Goal: Contribute content

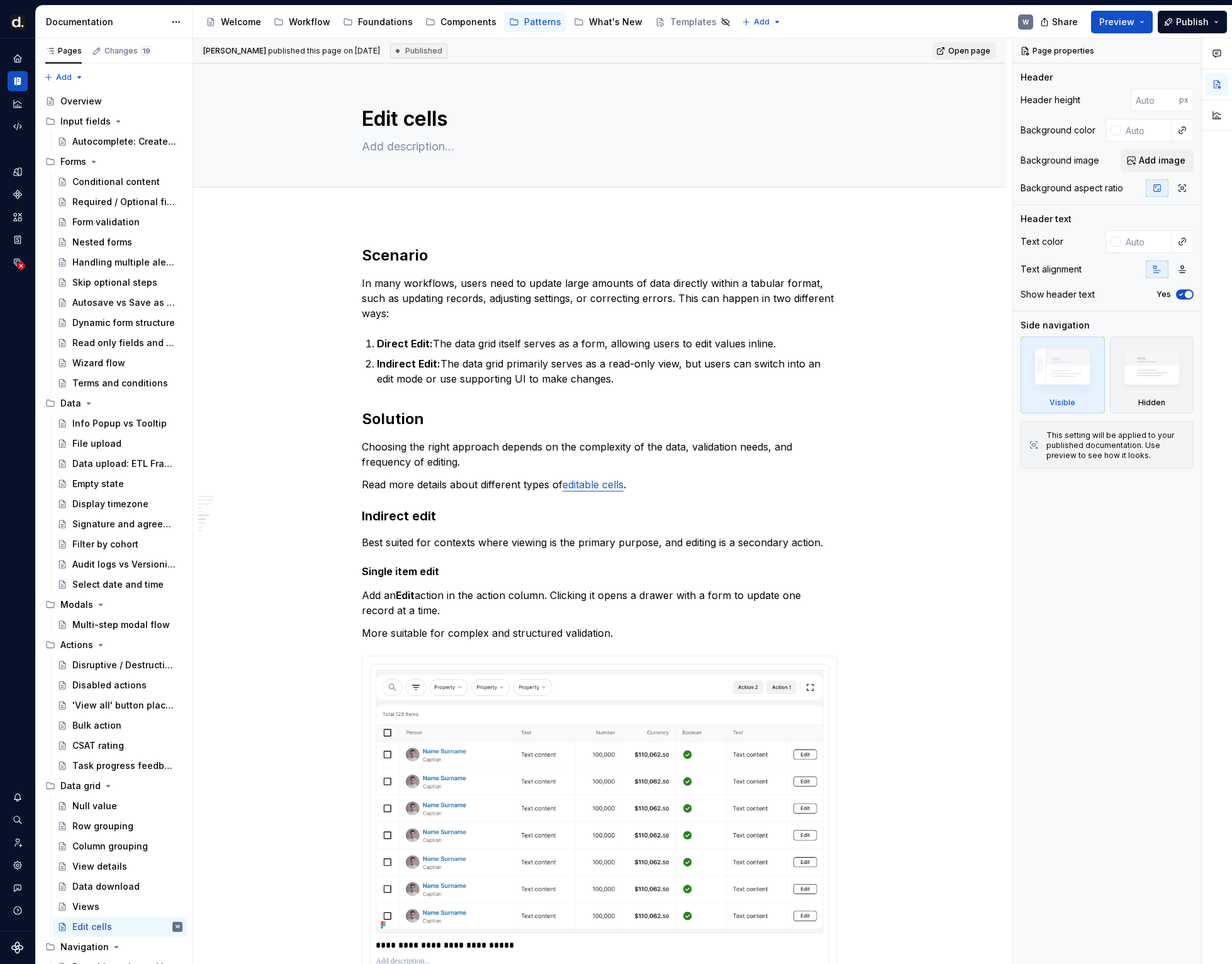
scroll to position [1637, 0]
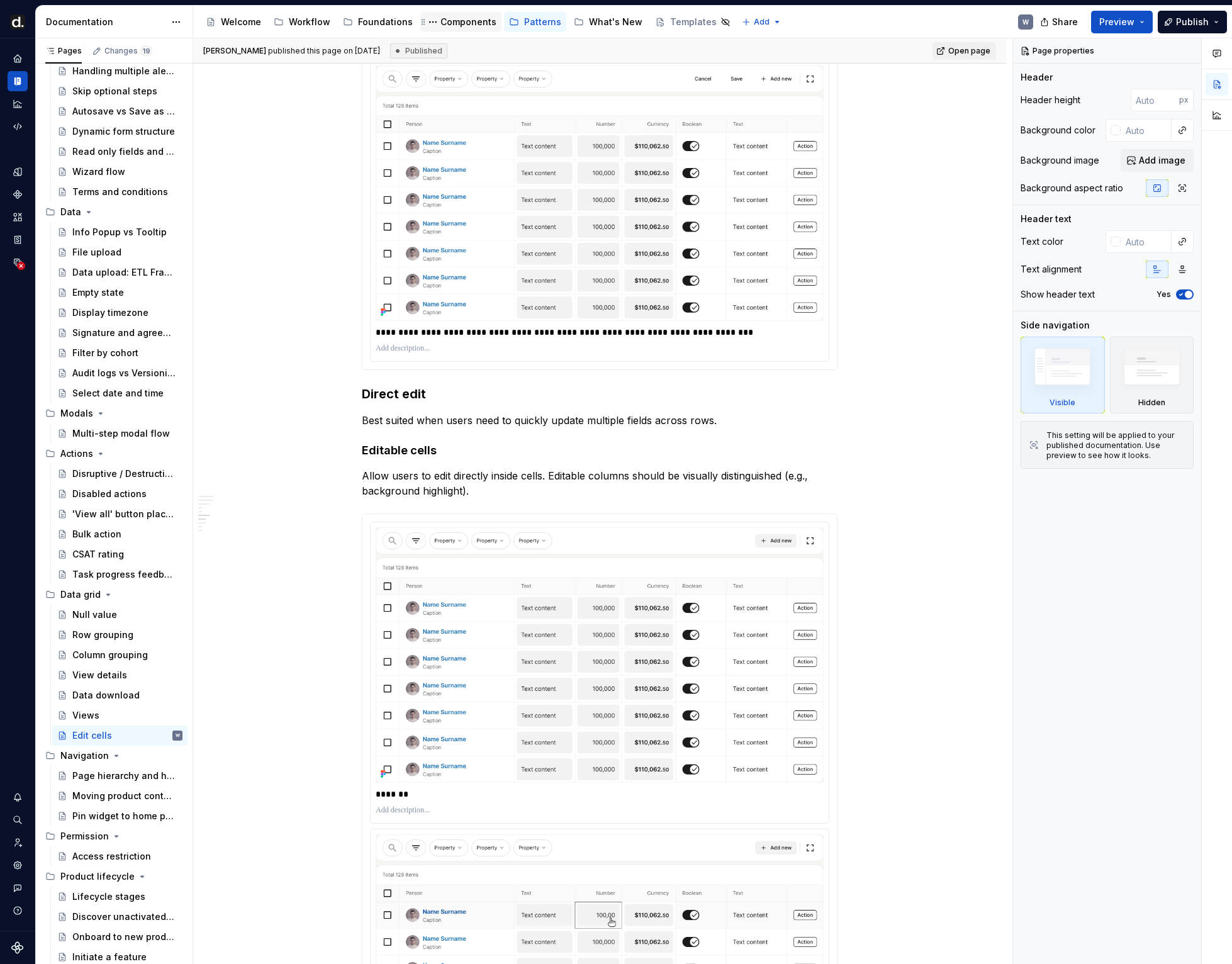
click at [452, 26] on div "Components" at bounding box center [468, 22] width 56 height 13
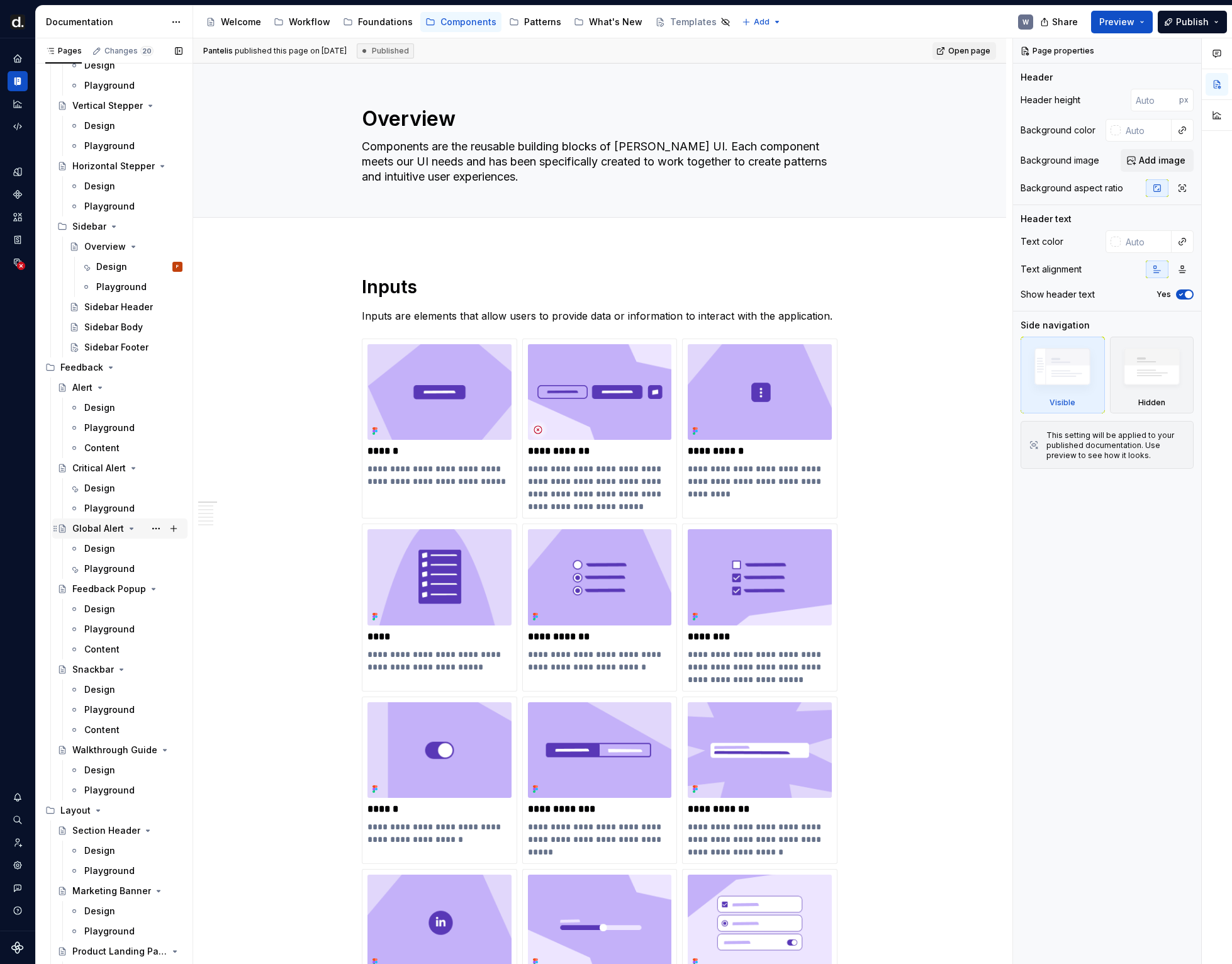
scroll to position [4396, 0]
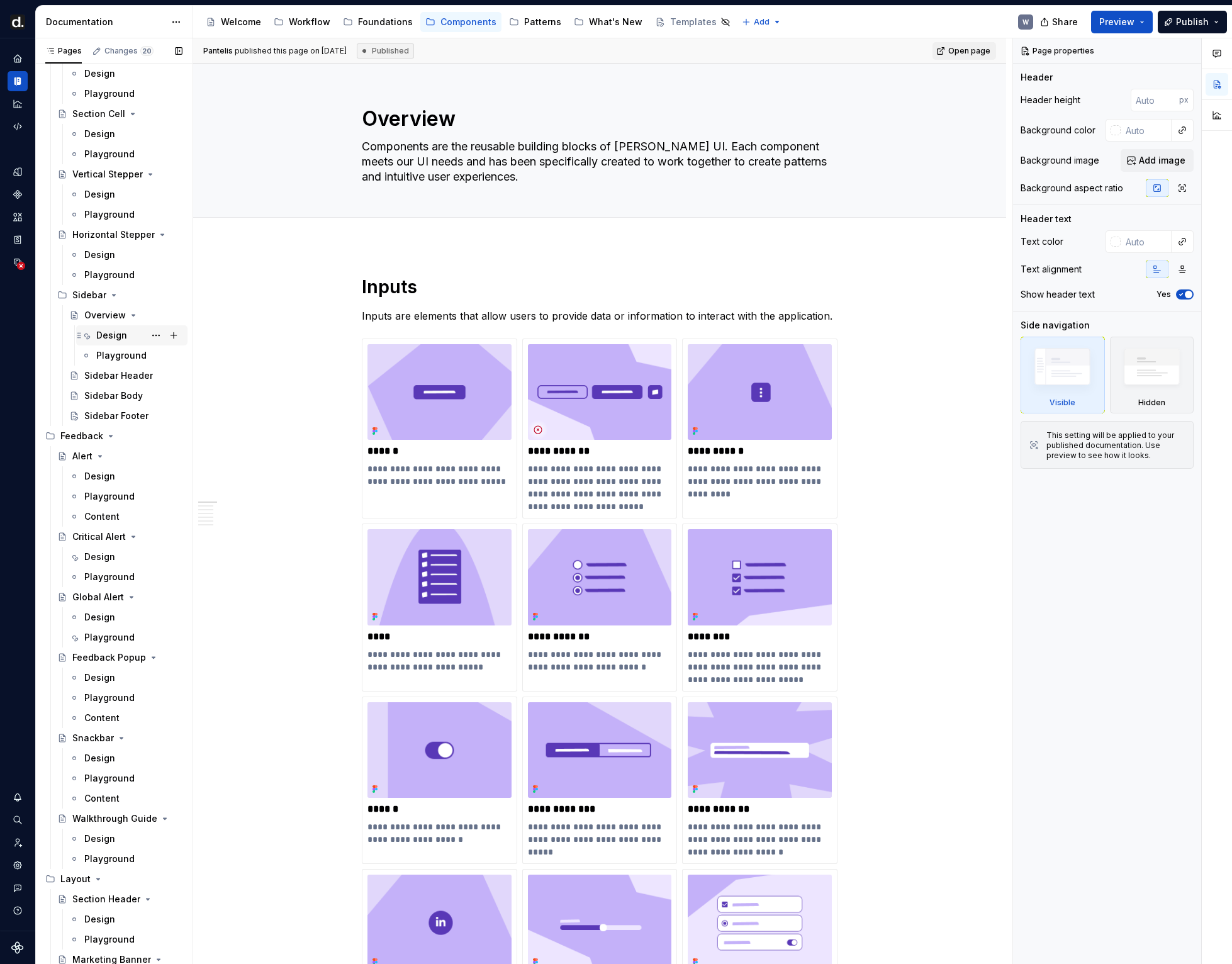
click at [133, 330] on div "Design P" at bounding box center [139, 335] width 86 height 18
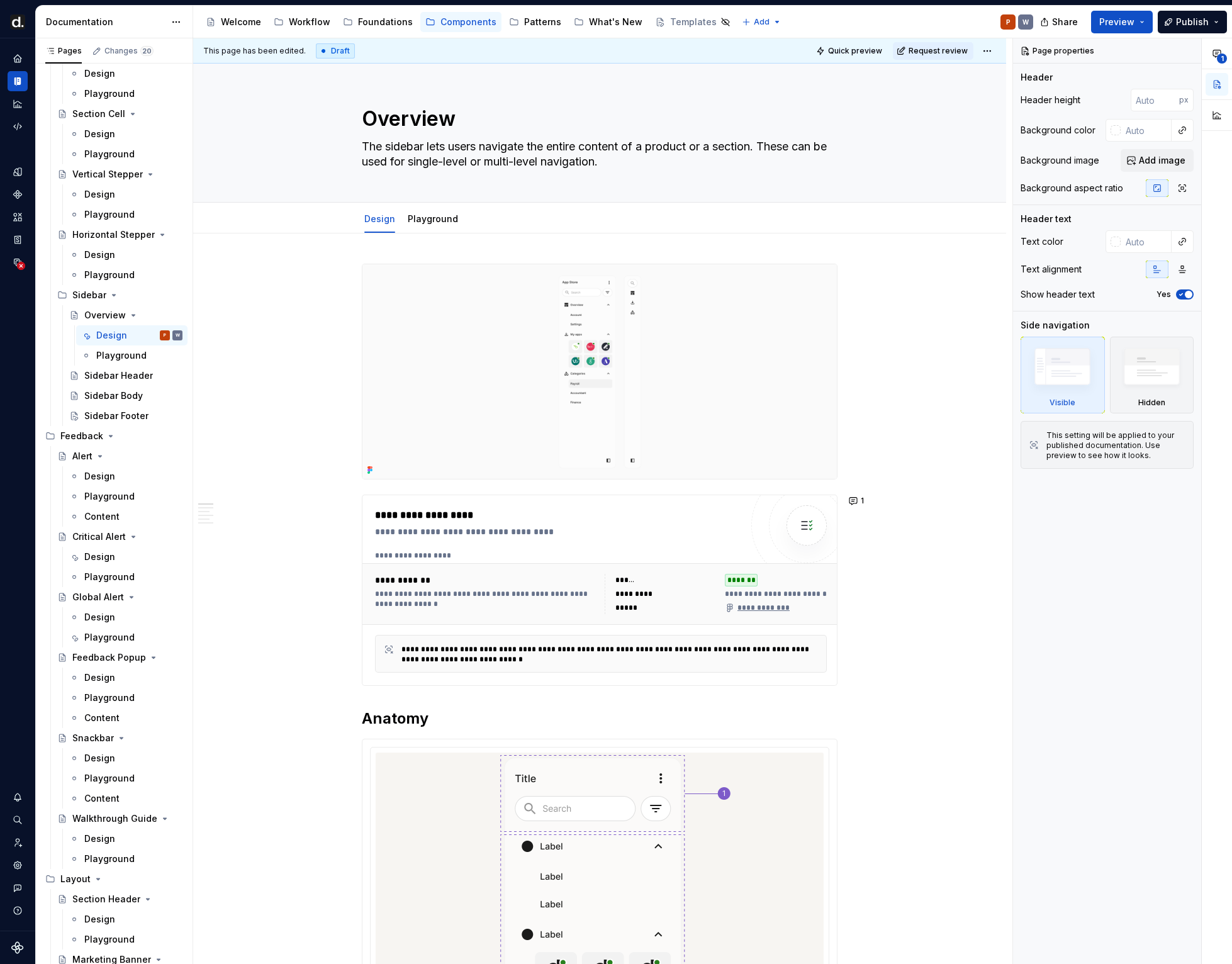
type textarea "*"
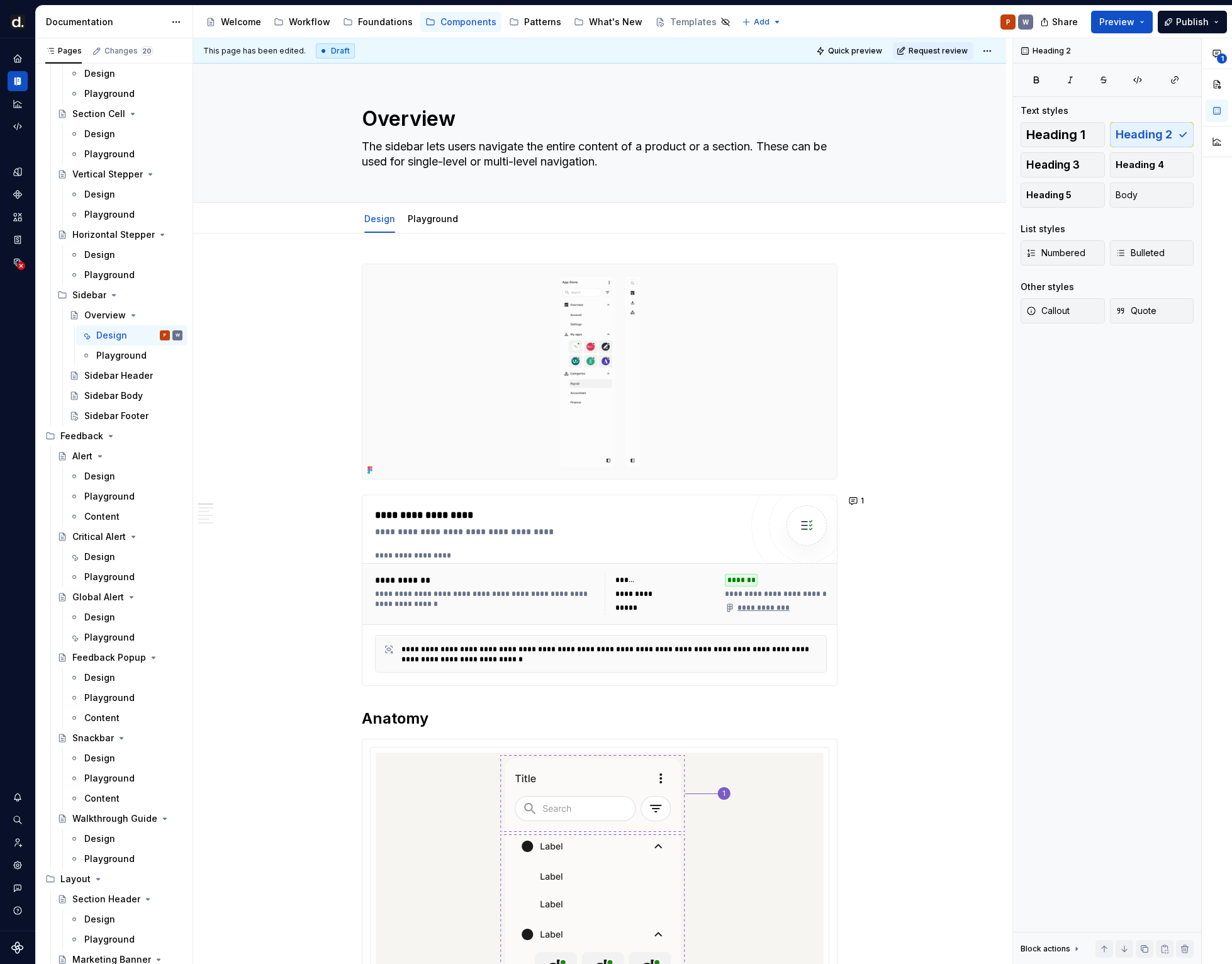
scroll to position [399, 0]
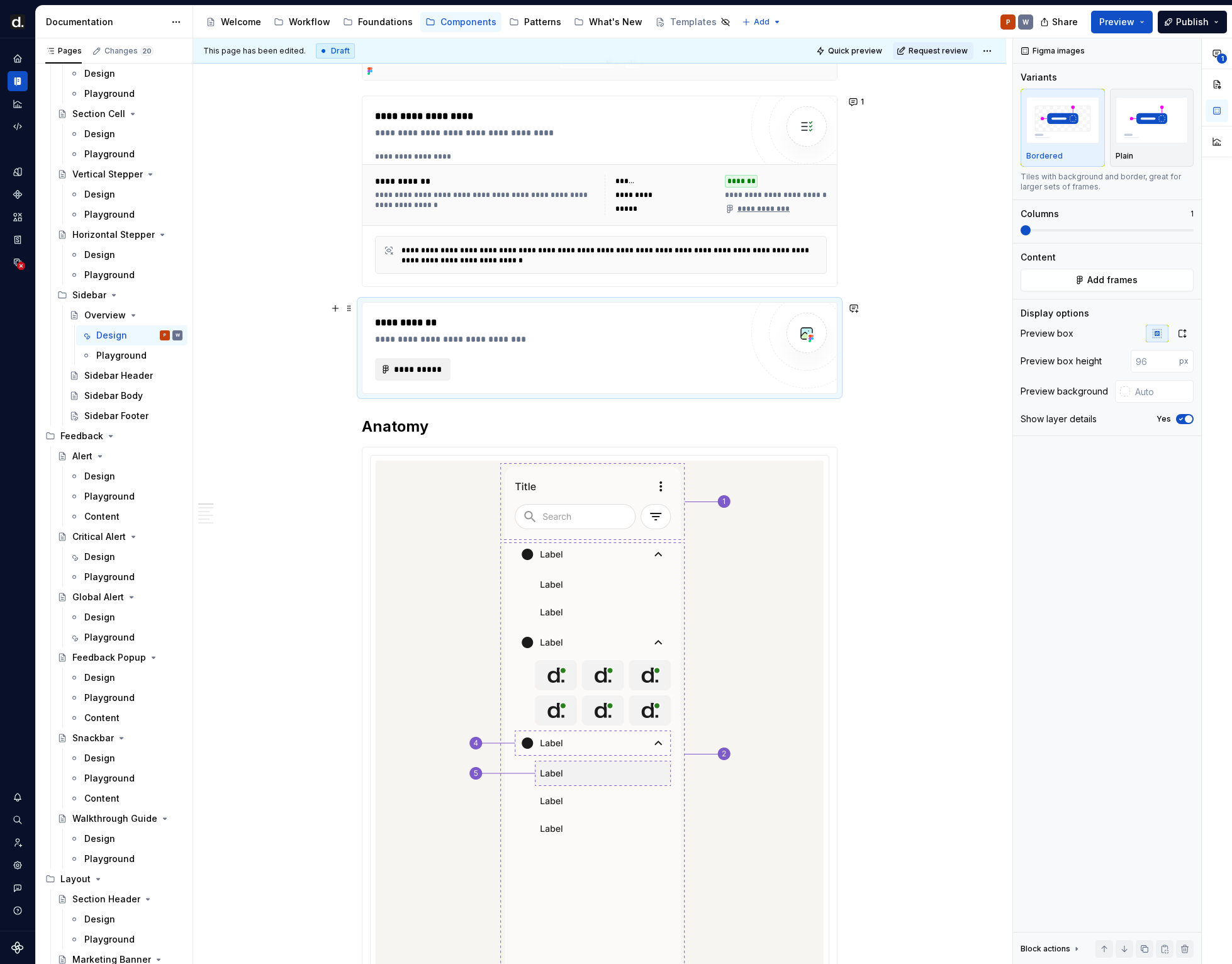
click at [439, 373] on span "**********" at bounding box center [417, 370] width 49 height 13
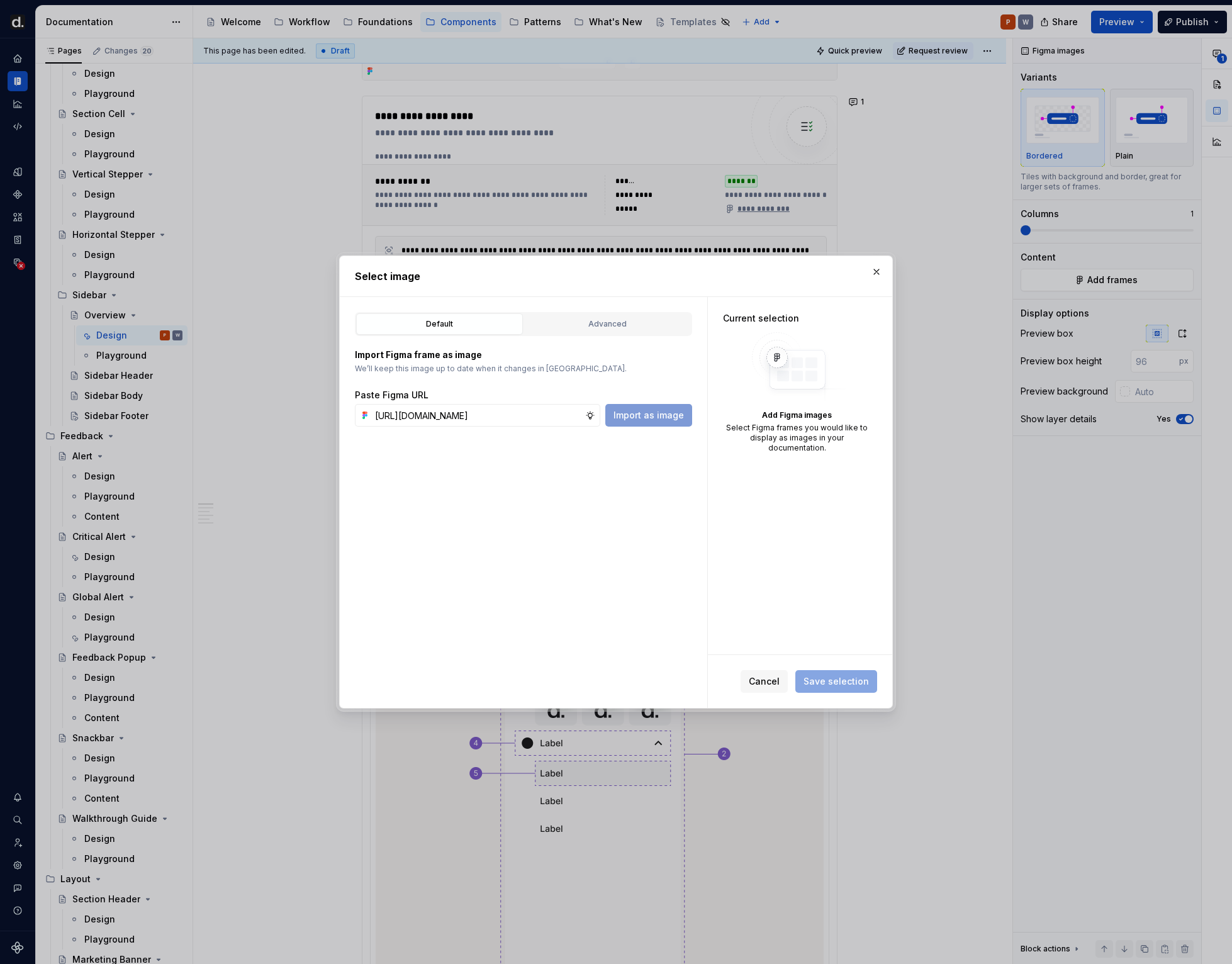
scroll to position [0, 380]
type input "[URL][DOMAIN_NAME]"
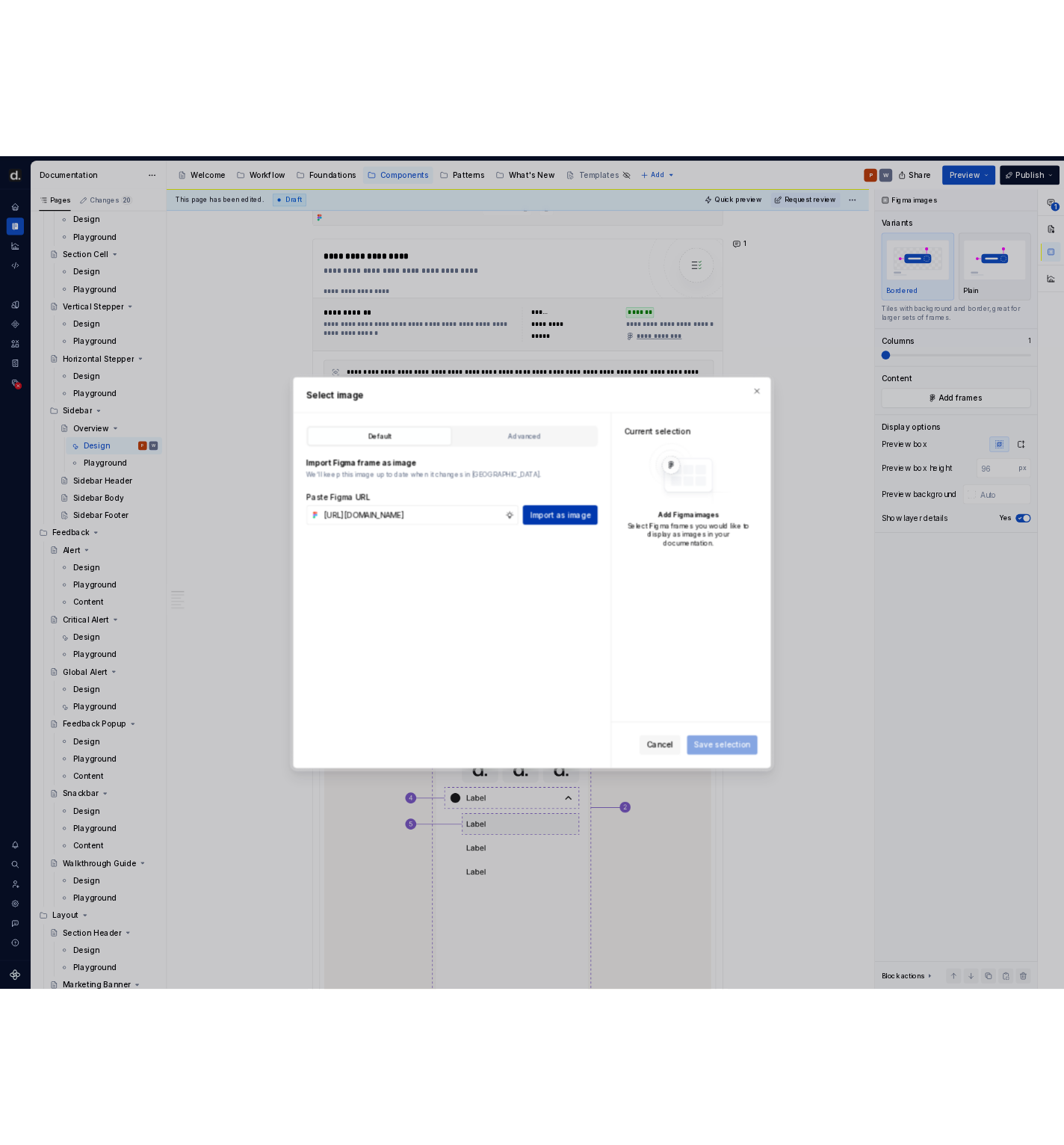
scroll to position [0, 0]
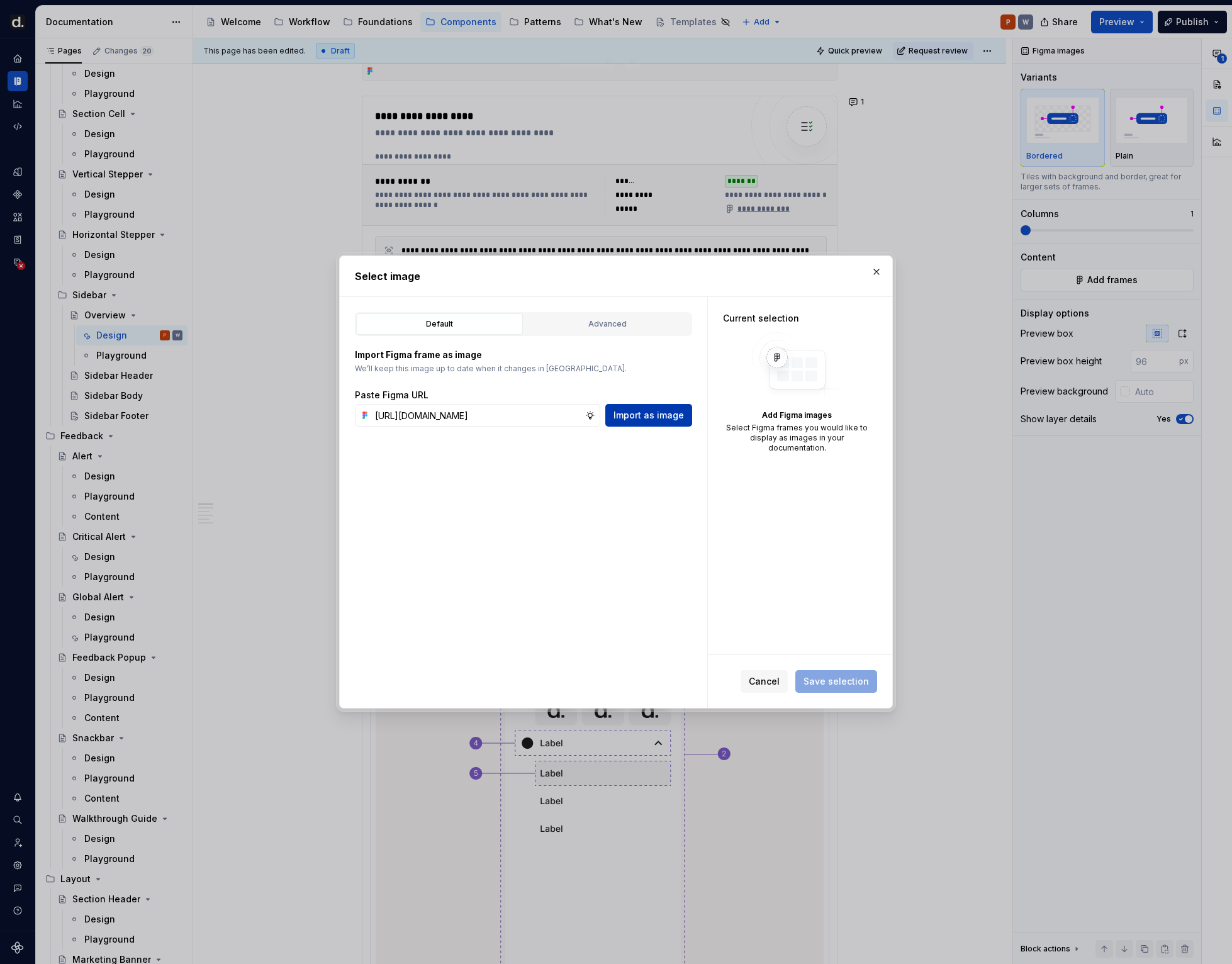
click at [659, 414] on span "Import as image" at bounding box center [649, 415] width 70 height 13
click at [662, 419] on div "Import as image" at bounding box center [648, 415] width 87 height 22
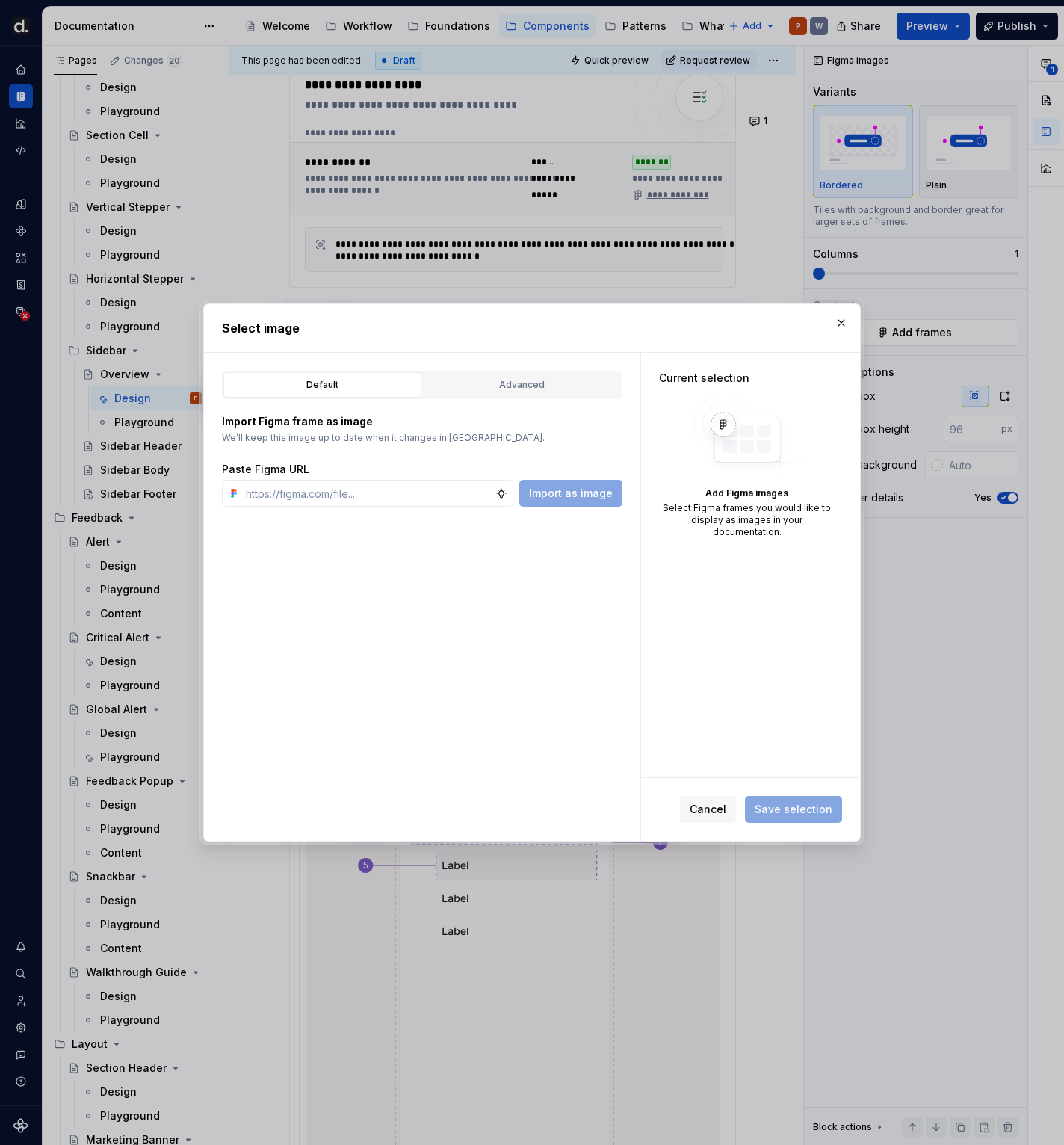
type textarea "*"
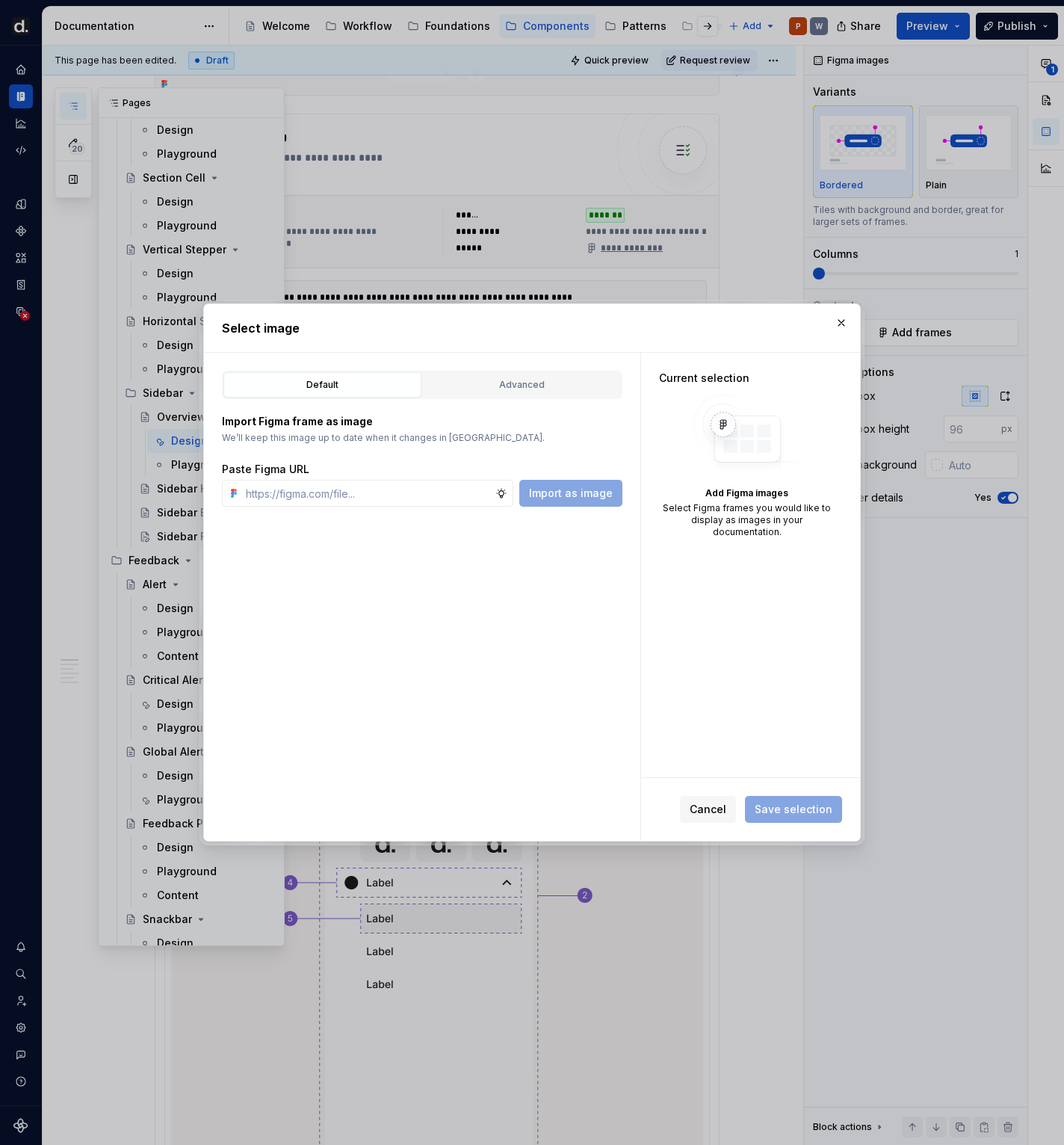
scroll to position [424, 0]
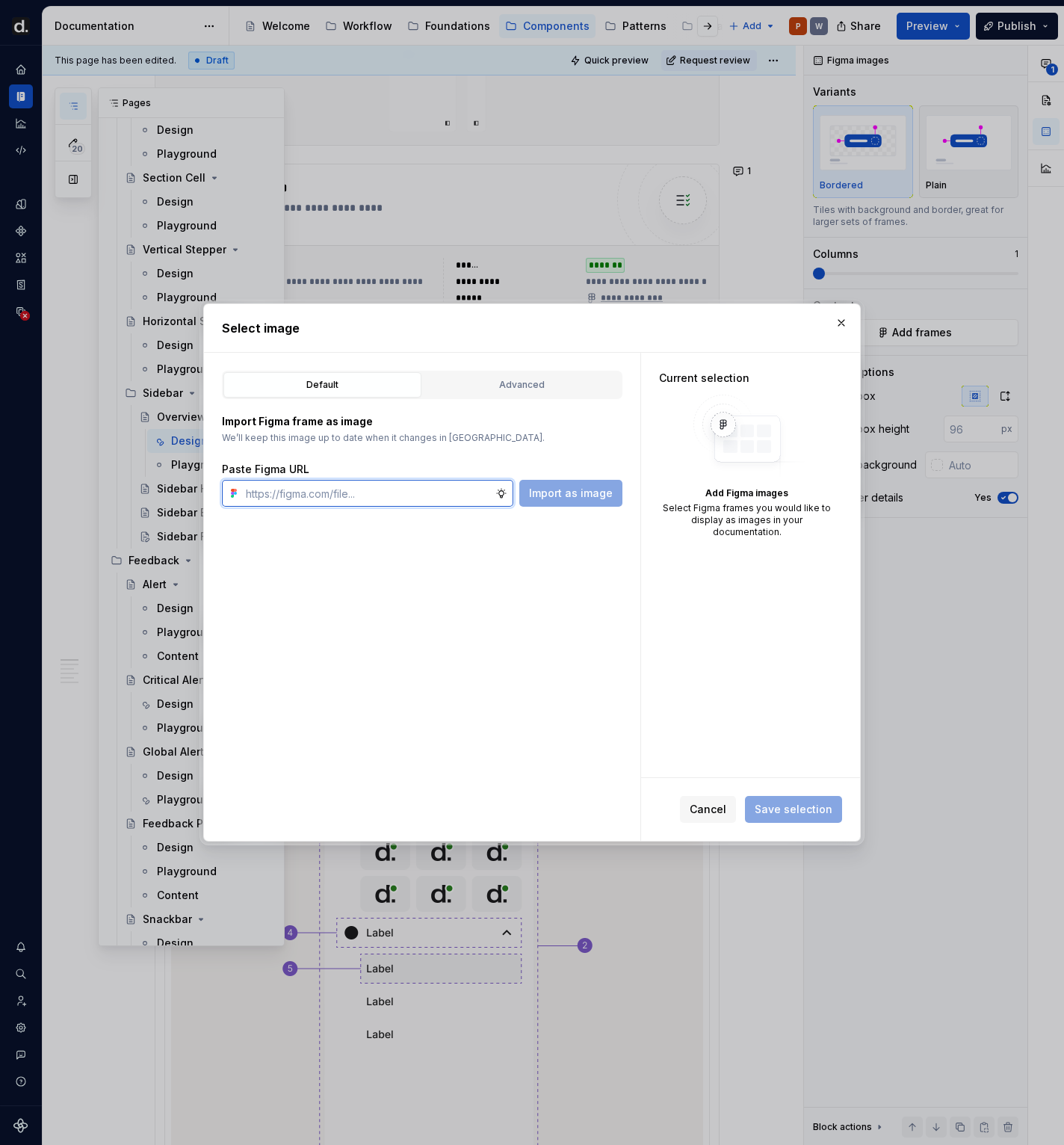
click at [421, 483] on input "text" at bounding box center [367, 493] width 256 height 27
paste input "[URL][DOMAIN_NAME]"
type input "[URL][DOMAIN_NAME]"
click at [560, 497] on span "Import as image" at bounding box center [571, 493] width 84 height 15
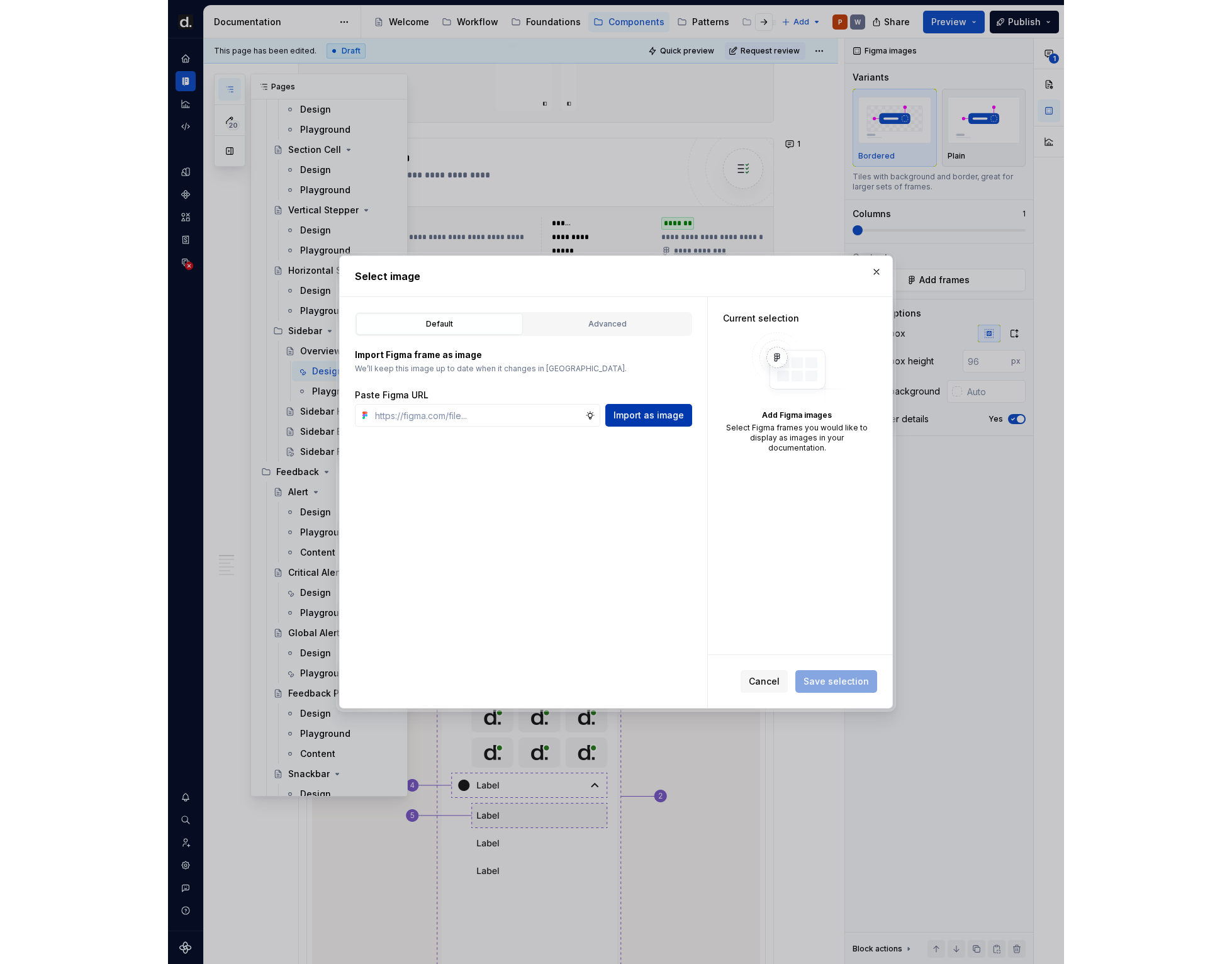
scroll to position [0, 0]
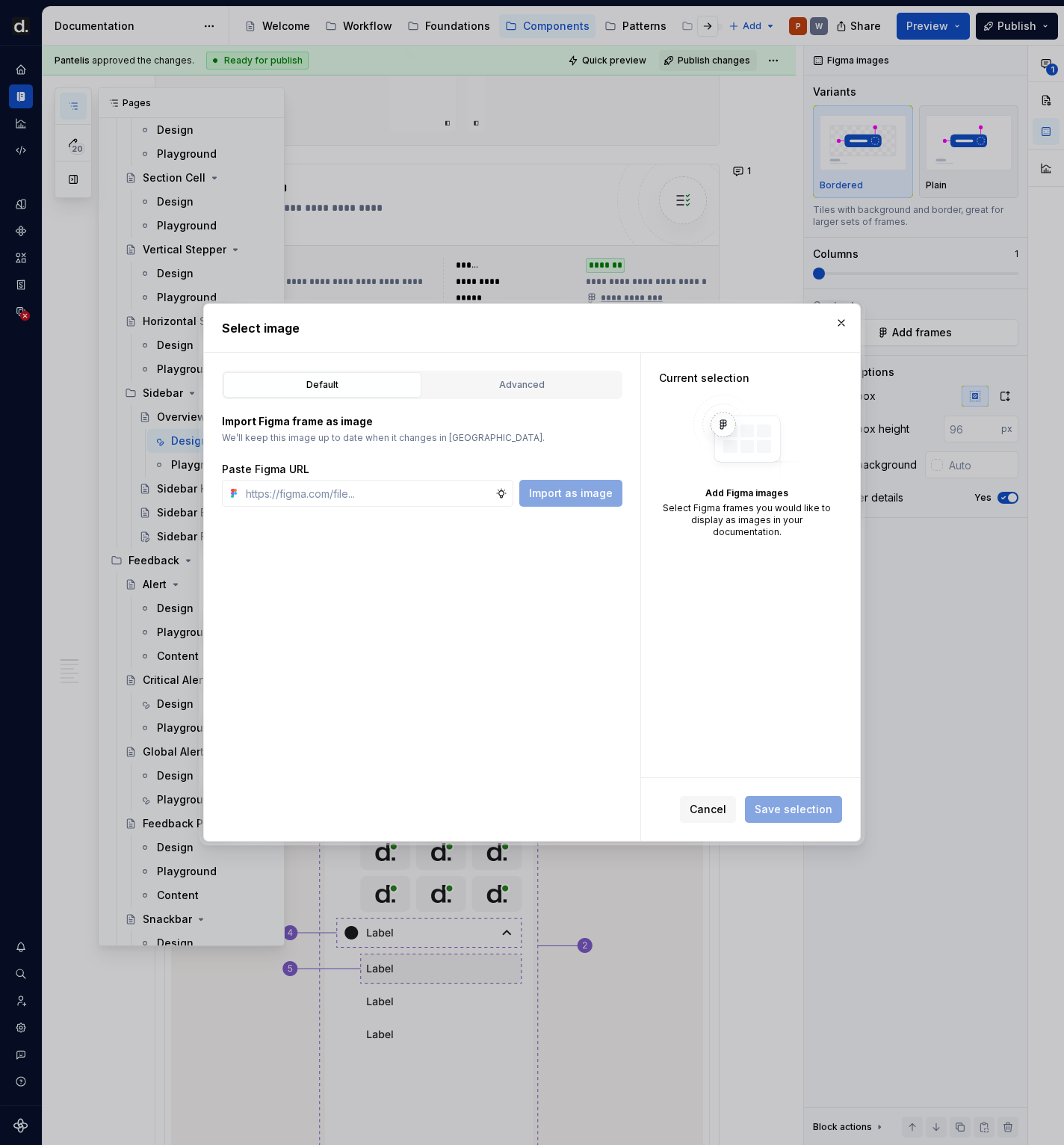
click at [635, 643] on div "Default Advanced Import Figma frame as image We’ll keep this image up to date w…" at bounding box center [422, 596] width 436 height 487
click at [558, 402] on div "Import Figma frame as image We’ll keep this image up to date when it changes in…" at bounding box center [422, 452] width 400 height 107
click at [516, 381] on div "Advanced" at bounding box center [522, 385] width 187 height 15
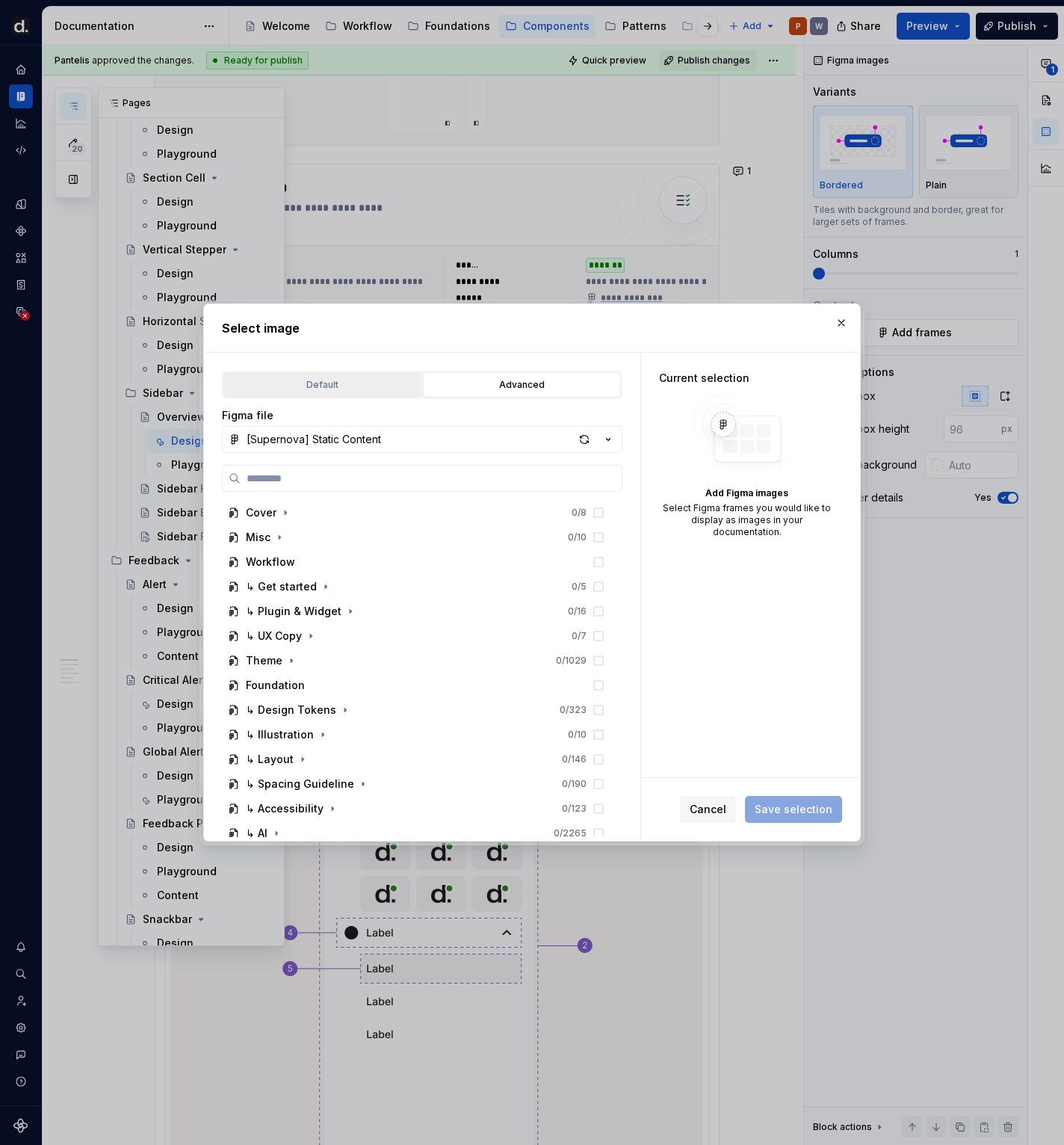
click at [368, 386] on div "Default" at bounding box center [322, 385] width 187 height 15
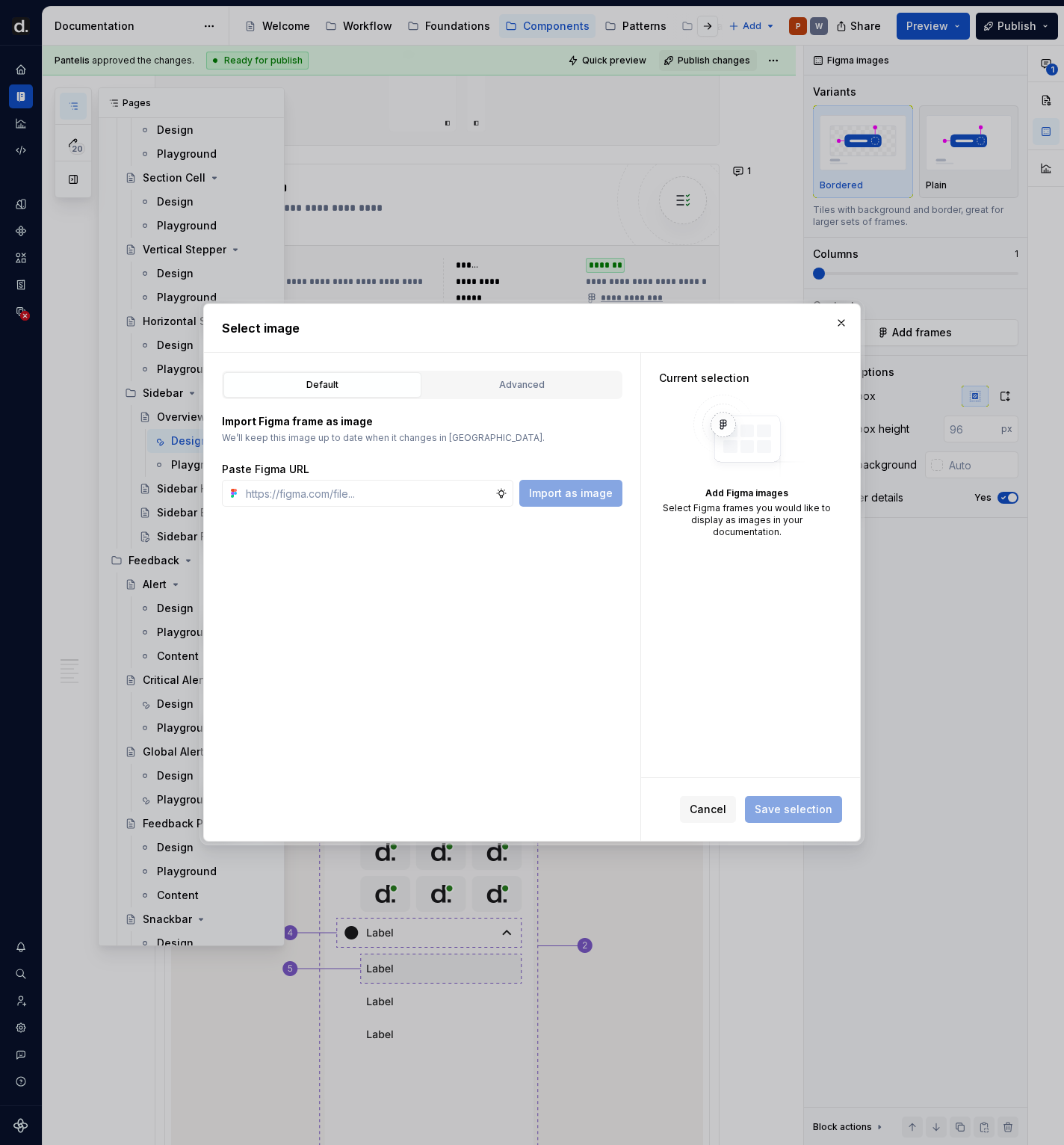
click at [714, 799] on button "Cancel" at bounding box center [708, 809] width 56 height 27
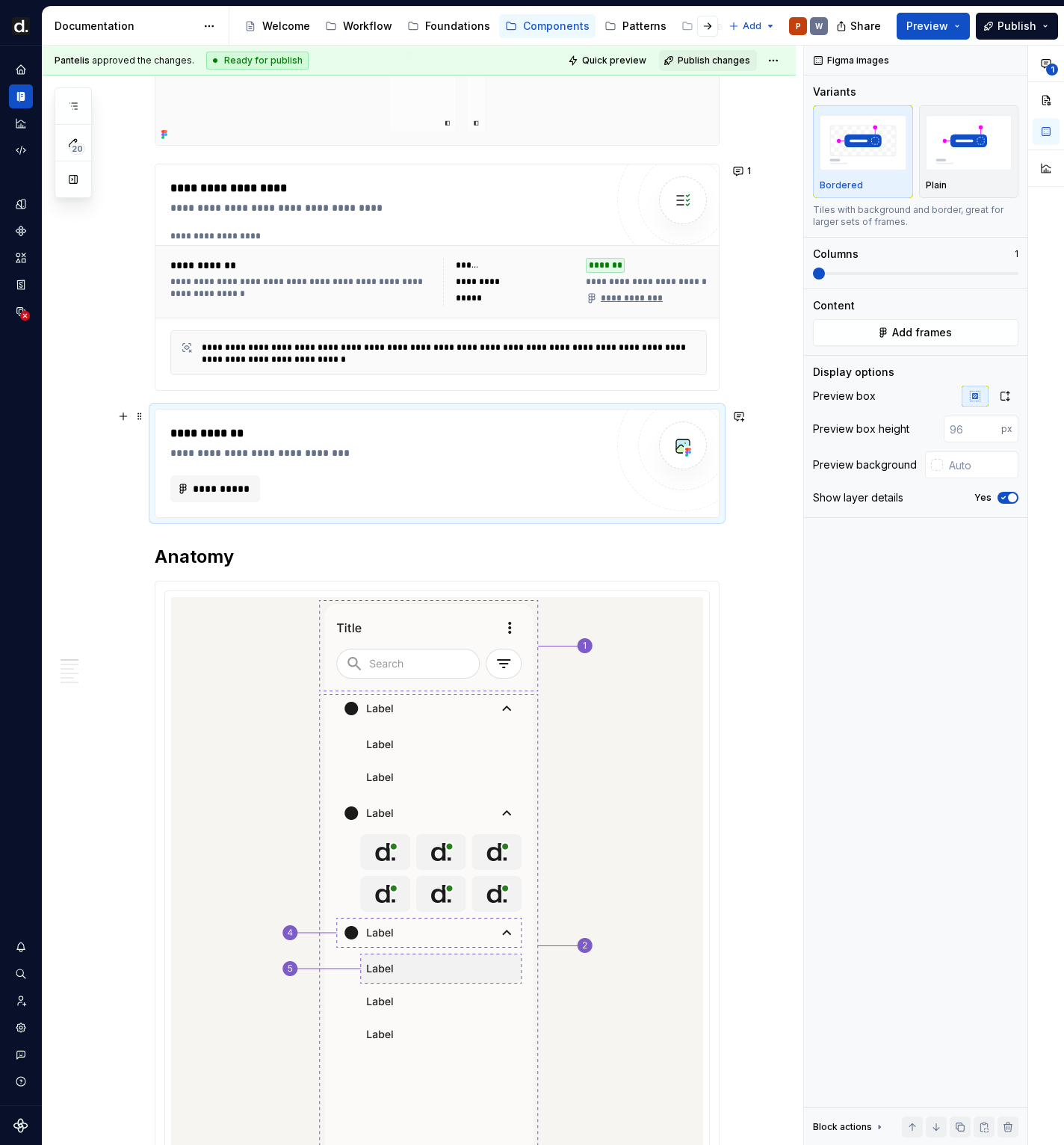
click at [414, 503] on div "**********" at bounding box center [437, 463] width 563 height 107
drag, startPoint x: 180, startPoint y: 452, endPoint x: 169, endPoint y: 443, distance: 14.2
click at [180, 452] on div "**********" at bounding box center [388, 453] width 435 height 15
click at [155, 419] on div "**********" at bounding box center [437, 463] width 564 height 109
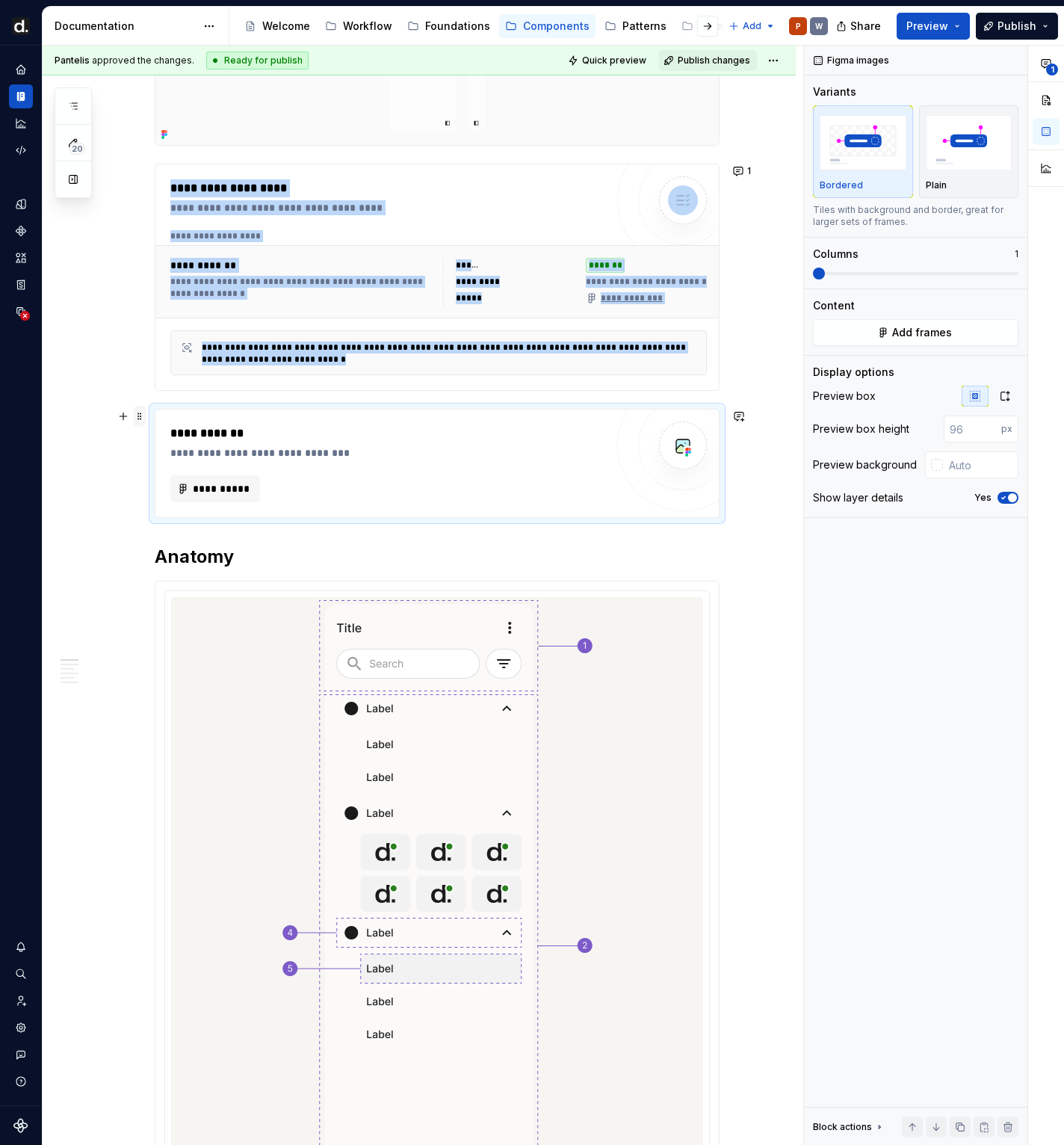
click at [145, 418] on span at bounding box center [140, 416] width 12 height 21
click at [204, 545] on div "Delete" at bounding box center [214, 548] width 97 height 15
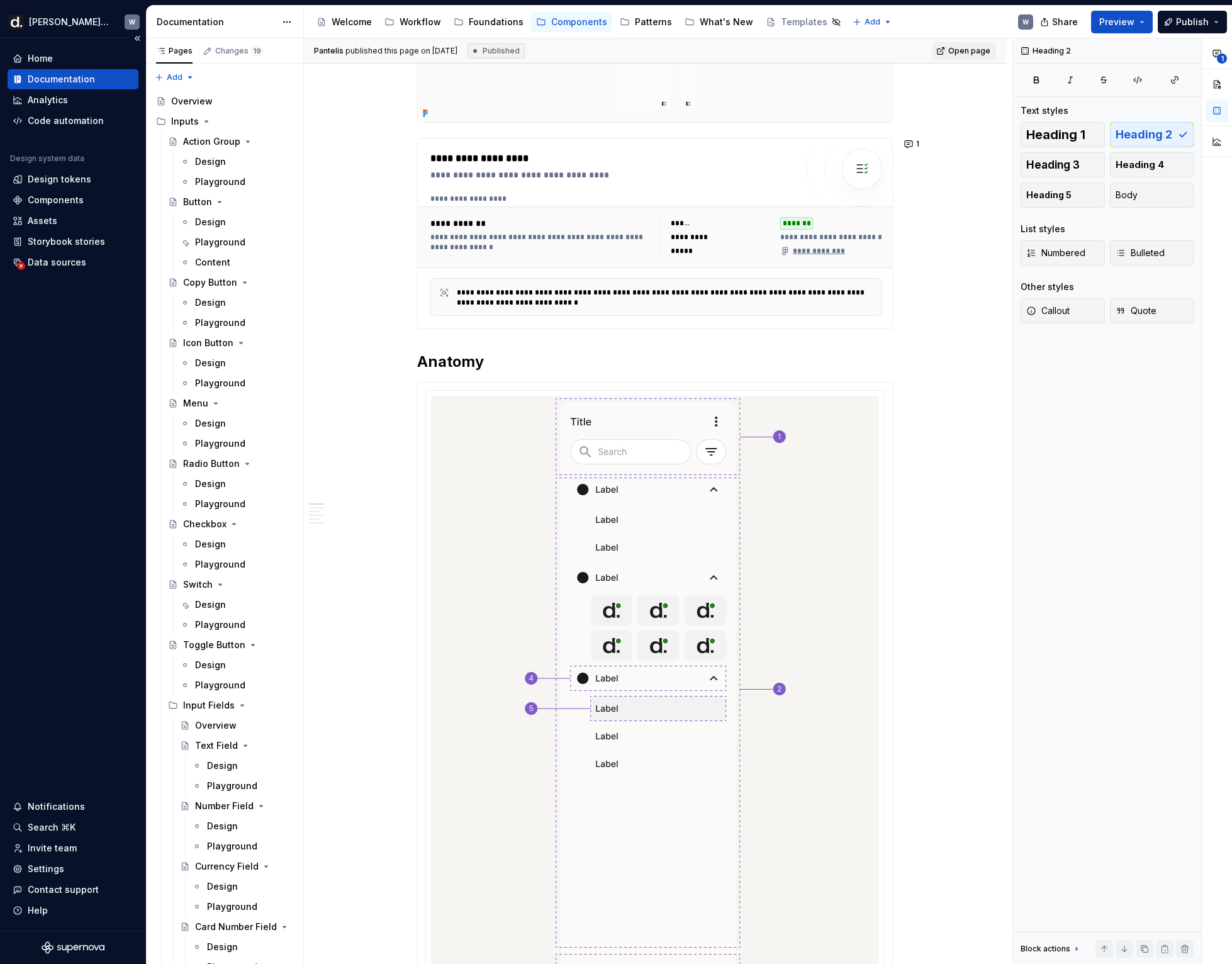
type textarea "*"
